Goal: Information Seeking & Learning: Find specific fact

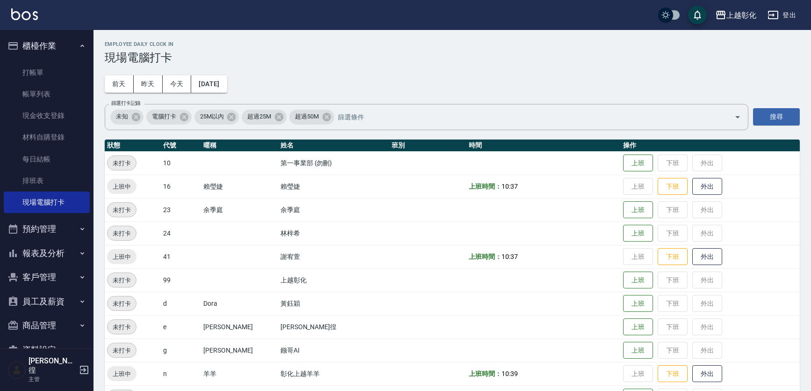
scroll to position [99, 0]
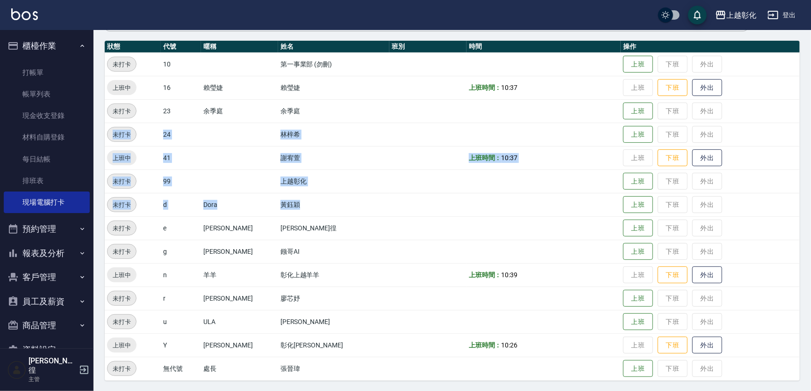
click at [45, 254] on button "報表及分析" at bounding box center [47, 253] width 86 height 24
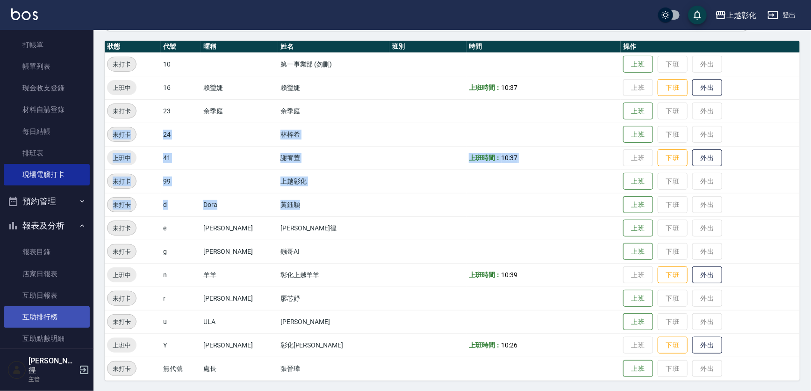
scroll to position [42, 0]
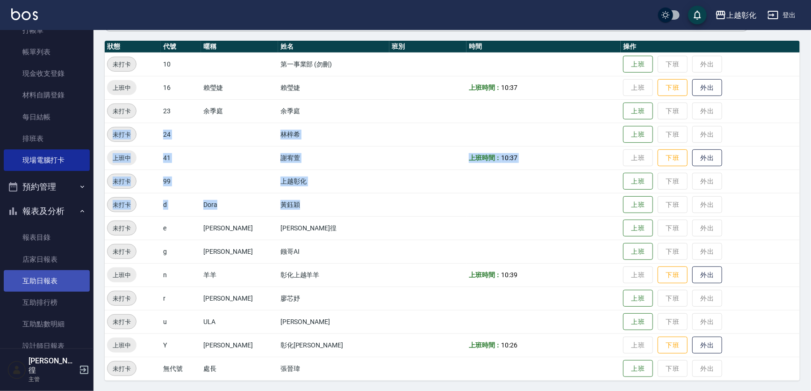
click at [47, 281] on link "互助日報表" at bounding box center [47, 281] width 86 height 22
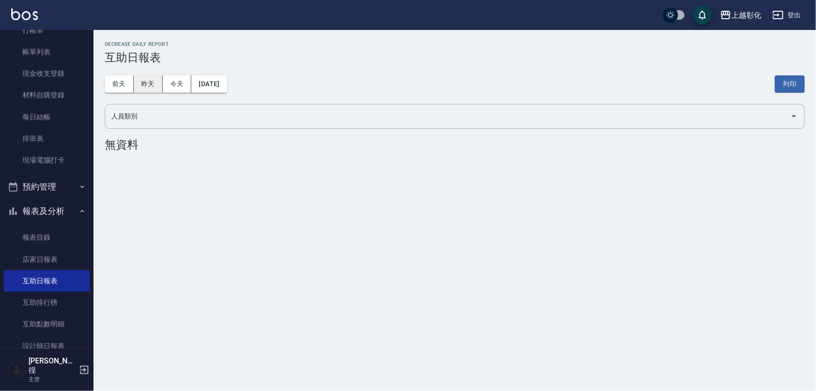
click at [143, 86] on button "昨天" at bounding box center [148, 83] width 29 height 17
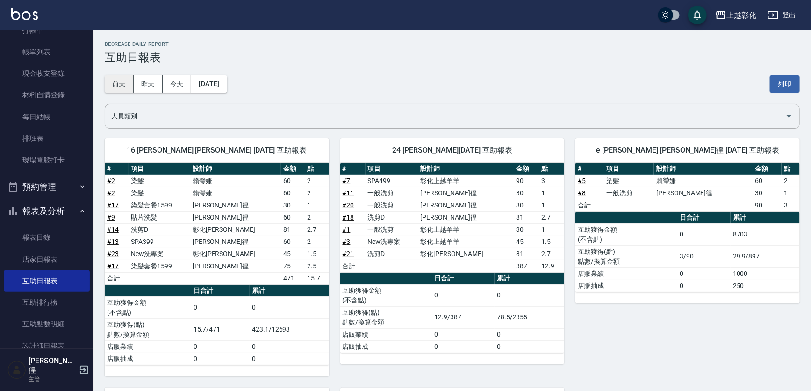
click at [130, 84] on button "前天" at bounding box center [119, 83] width 29 height 17
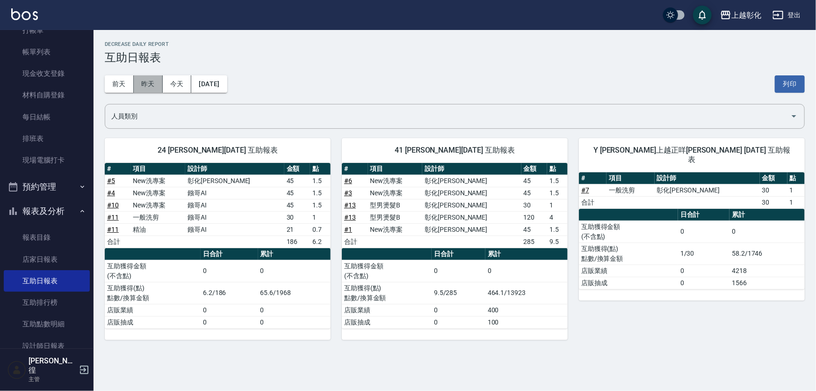
click at [152, 88] on button "昨天" at bounding box center [148, 83] width 29 height 17
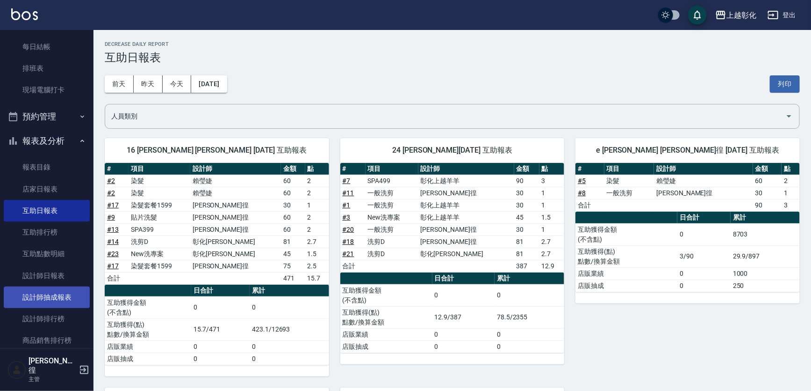
scroll to position [127, 0]
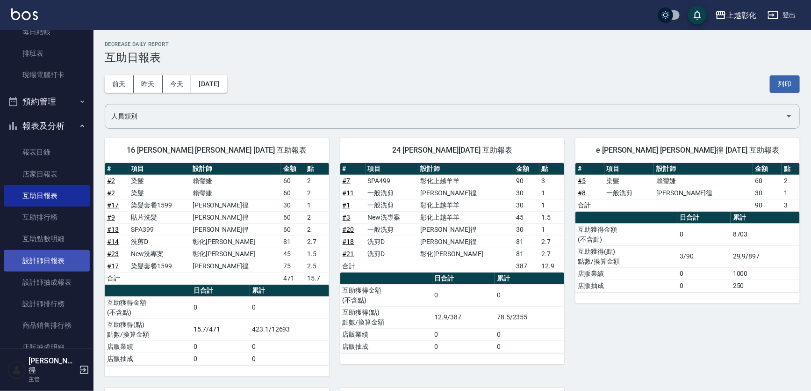
click at [51, 256] on link "設計師日報表" at bounding box center [47, 261] width 86 height 22
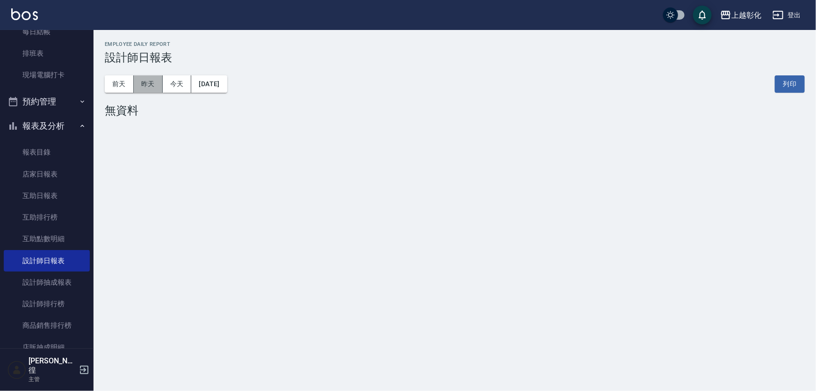
click at [135, 79] on button "昨天" at bounding box center [148, 83] width 29 height 17
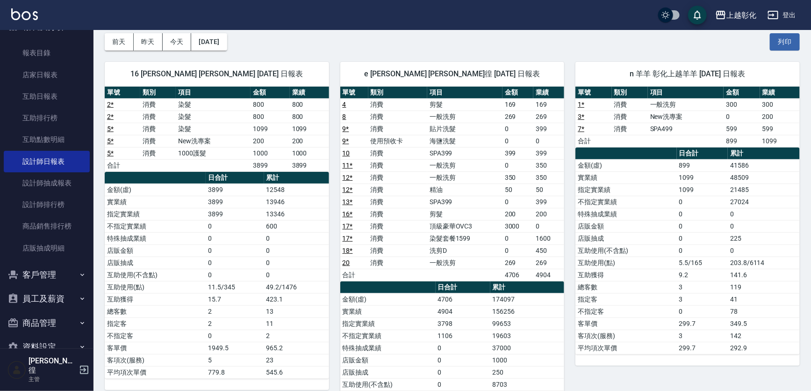
scroll to position [239, 0]
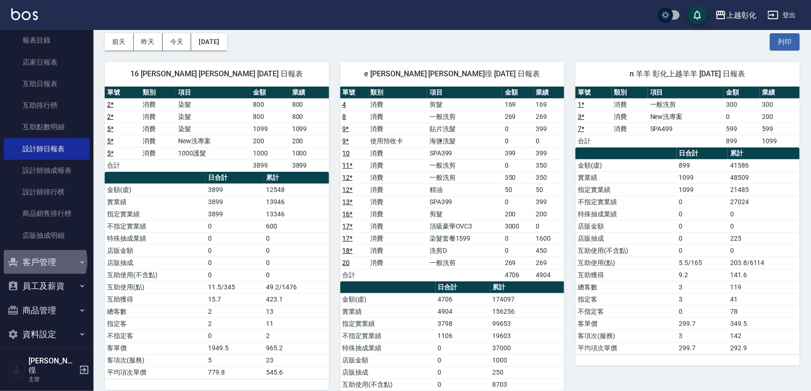
click at [44, 260] on button "客戶管理" at bounding box center [47, 262] width 86 height 24
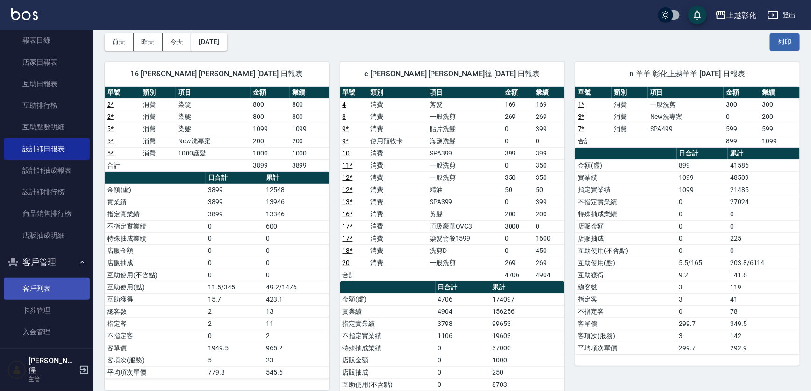
click at [47, 282] on link "客戶列表" at bounding box center [47, 288] width 86 height 22
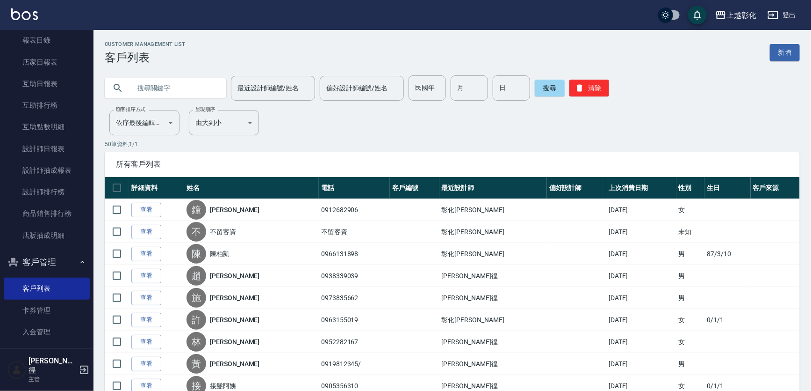
click at [169, 80] on input "text" at bounding box center [175, 87] width 88 height 25
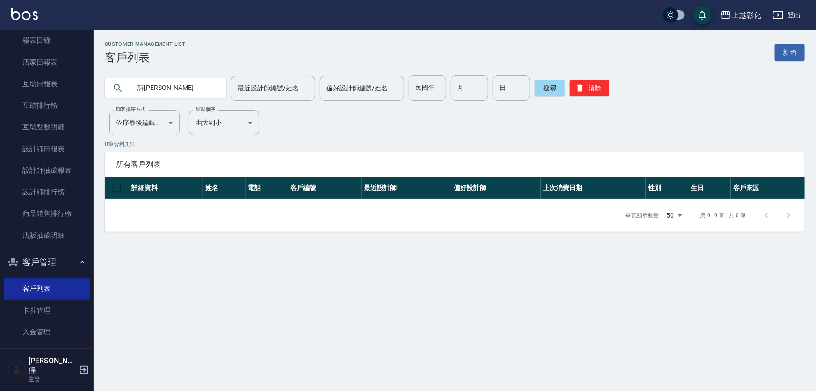
click at [144, 88] on input "詩[PERSON_NAME]" at bounding box center [175, 87] width 88 height 25
click at [154, 88] on input "[PERSON_NAME]" at bounding box center [175, 87] width 88 height 25
type input "施"
